Goal: Navigation & Orientation: Find specific page/section

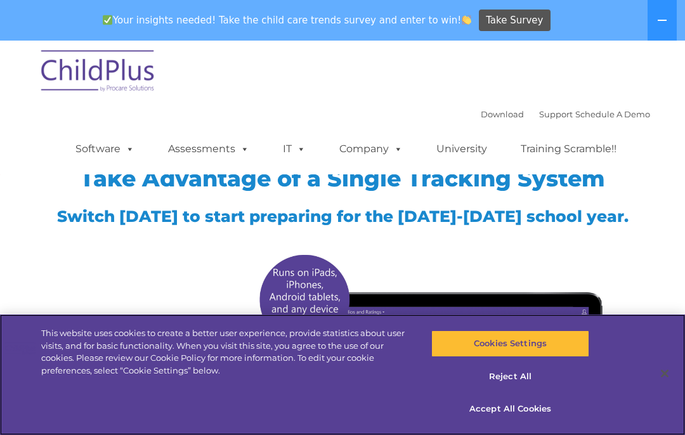
click at [542, 410] on button "Accept All Cookies" at bounding box center [510, 409] width 157 height 27
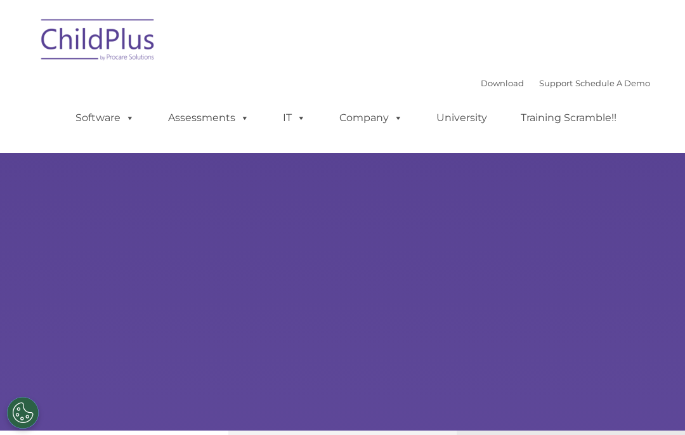
type input ""
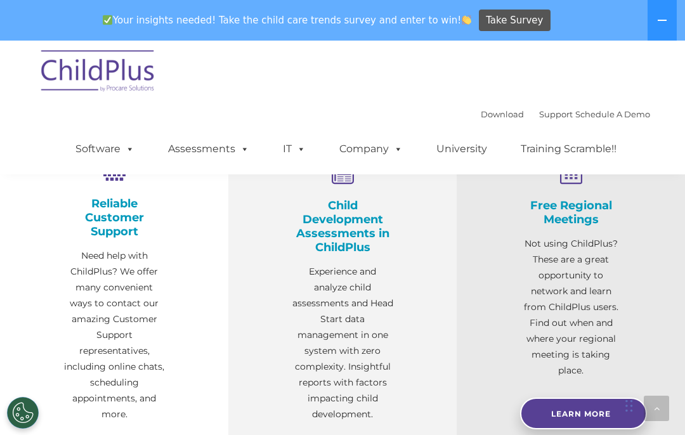
scroll to position [525, 0]
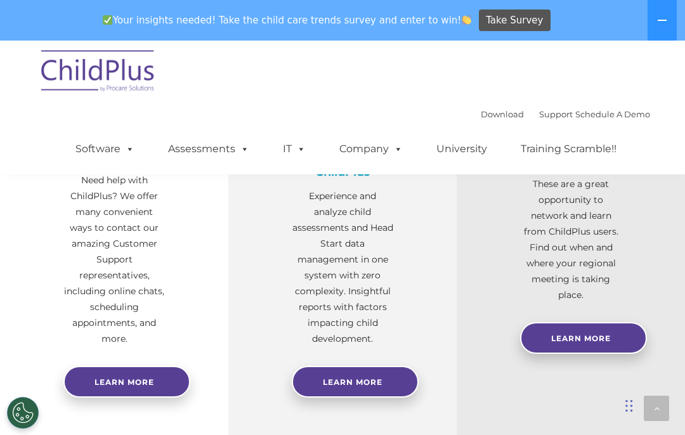
select select "MEDIUM"
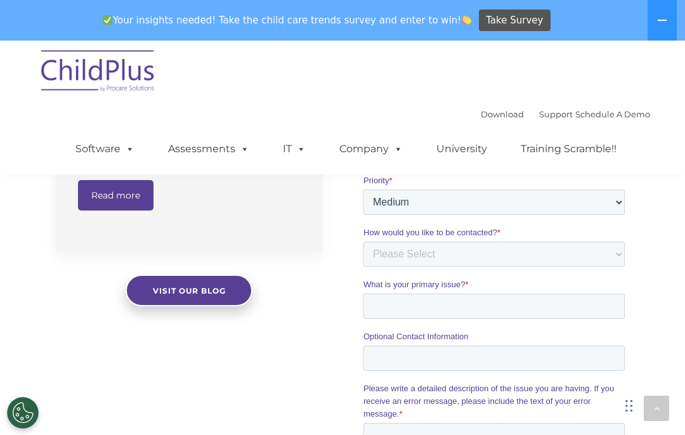
scroll to position [1165, 0]
